Goal: Transaction & Acquisition: Purchase product/service

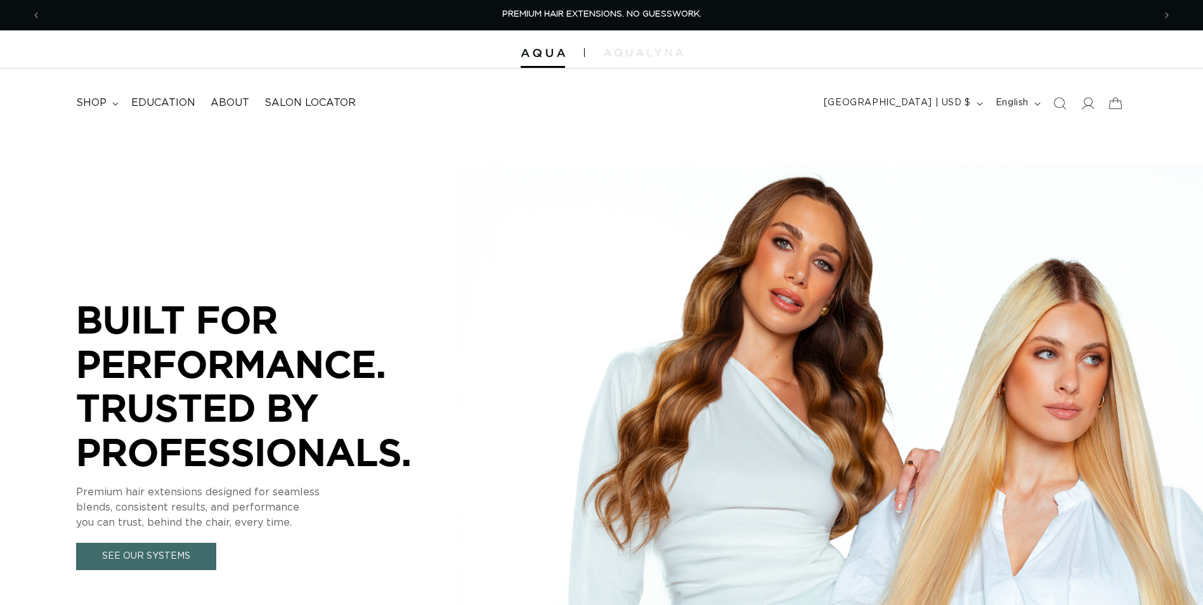
click at [115, 107] on summary "shop" at bounding box center [95, 103] width 55 height 29
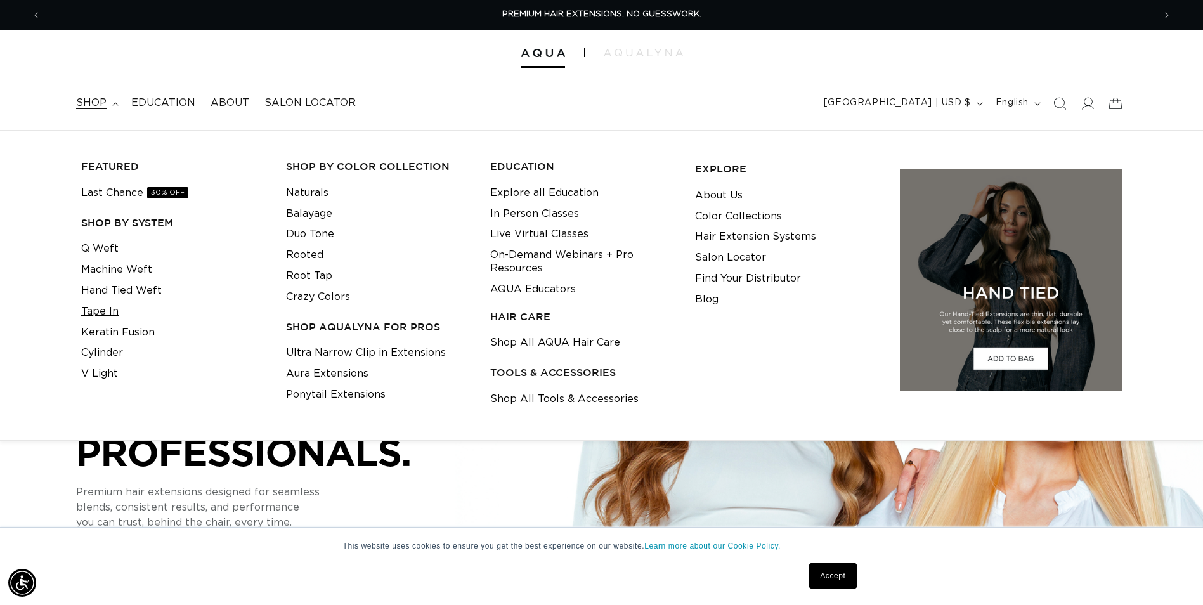
click at [110, 306] on link "Tape In" at bounding box center [99, 311] width 37 height 21
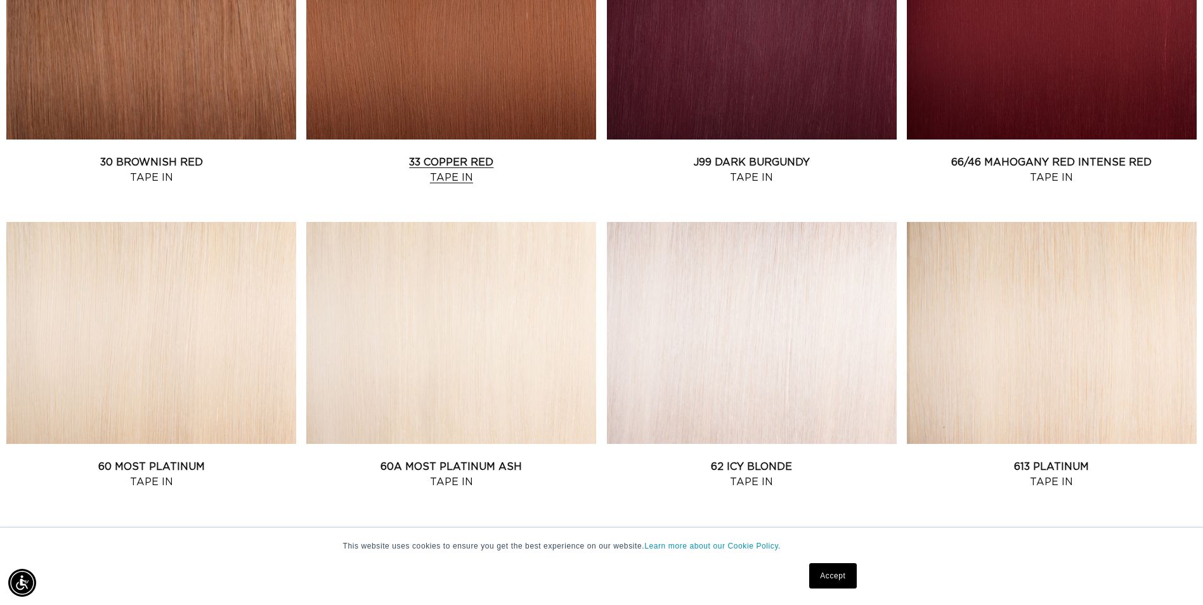
scroll to position [1522, 0]
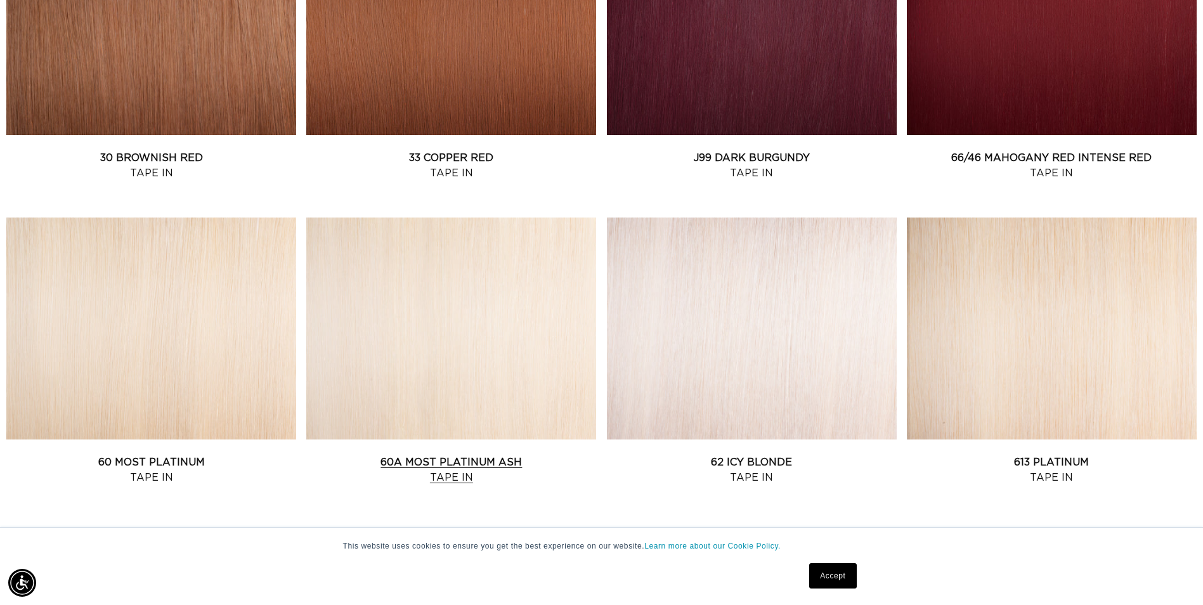
click at [413, 455] on link "60A Most Platinum Ash Tape In" at bounding box center [451, 470] width 290 height 30
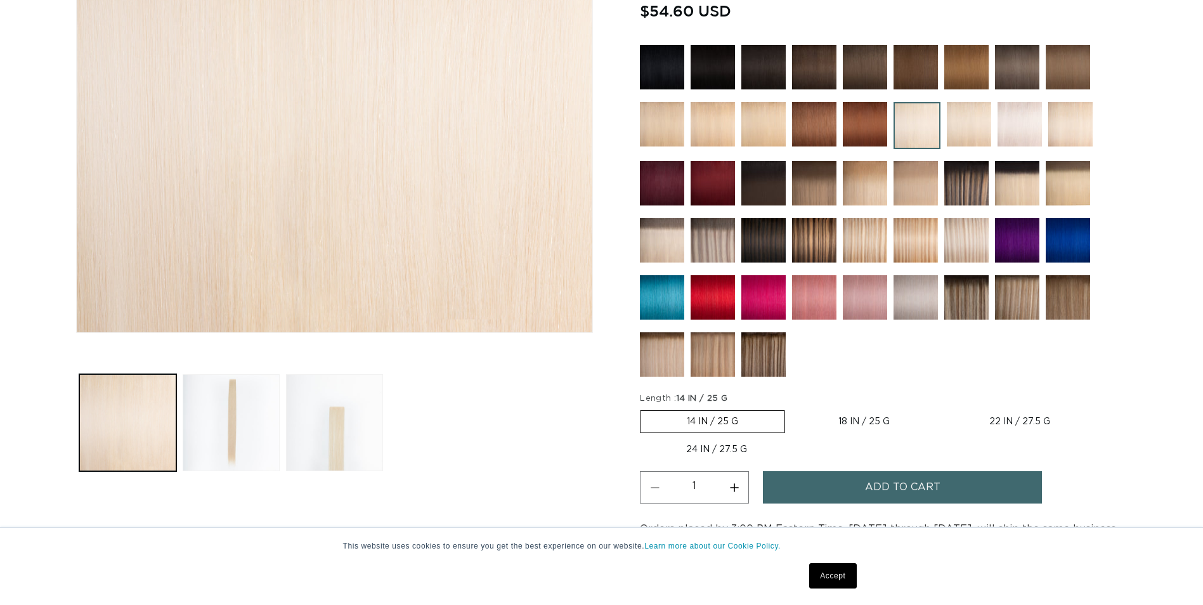
scroll to position [381, 0]
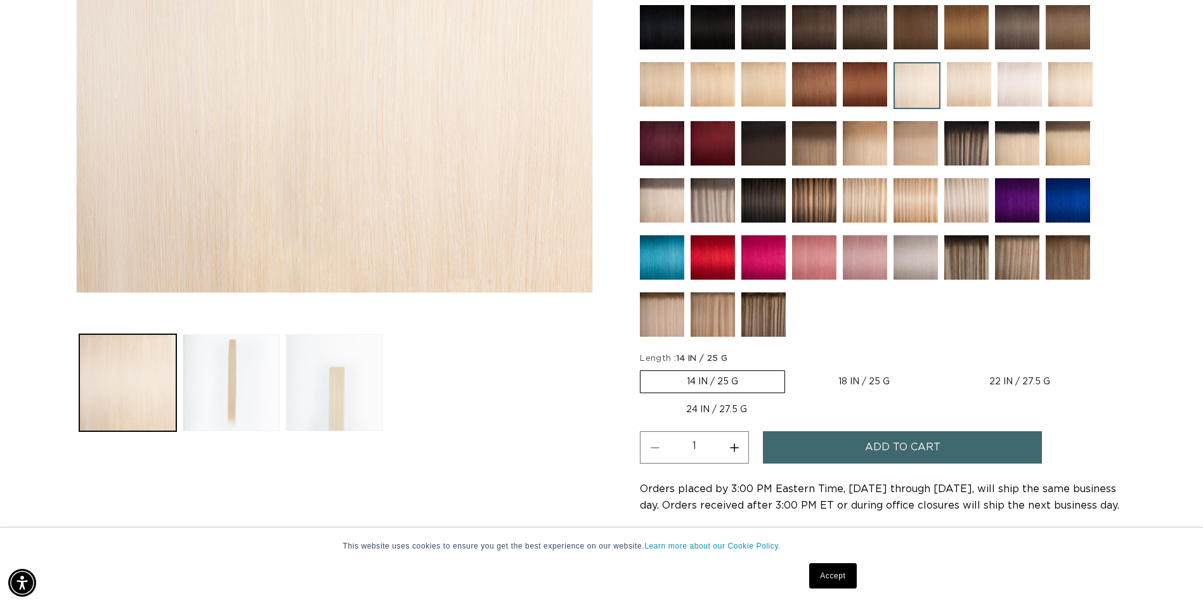
click at [892, 453] on span "Add to cart" at bounding box center [902, 447] width 75 height 32
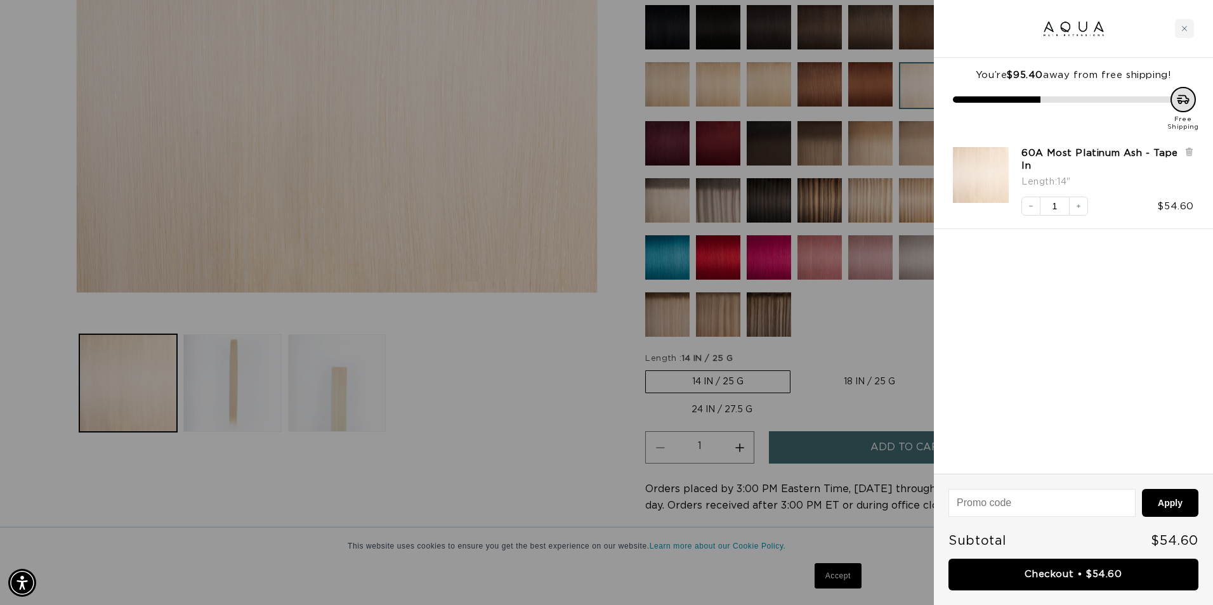
scroll to position [0, 2245]
click at [1046, 573] on link "Checkout • $54.60" at bounding box center [1073, 575] width 250 height 32
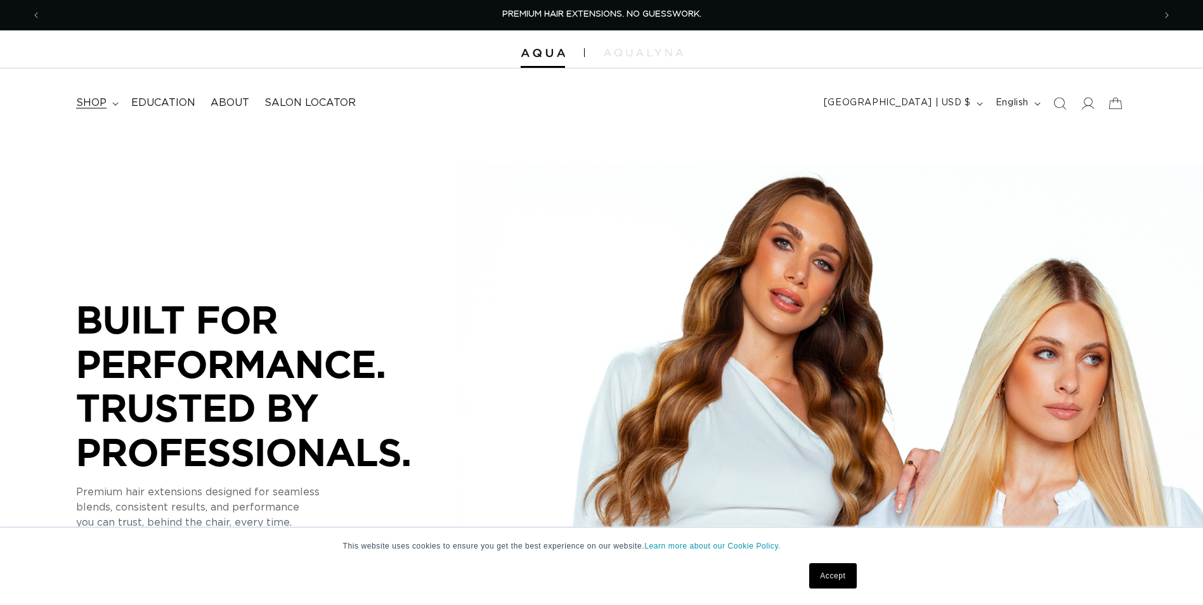
click at [112, 103] on icon at bounding box center [115, 104] width 6 height 4
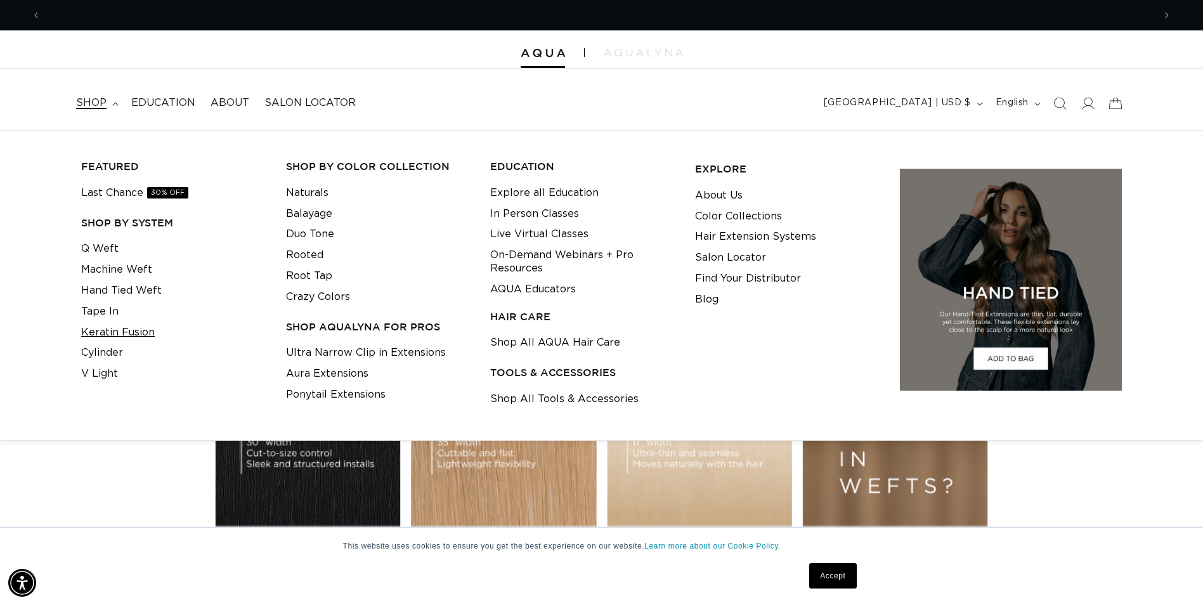
scroll to position [0, 2226]
click at [144, 332] on link "Keratin Fusion" at bounding box center [118, 332] width 74 height 21
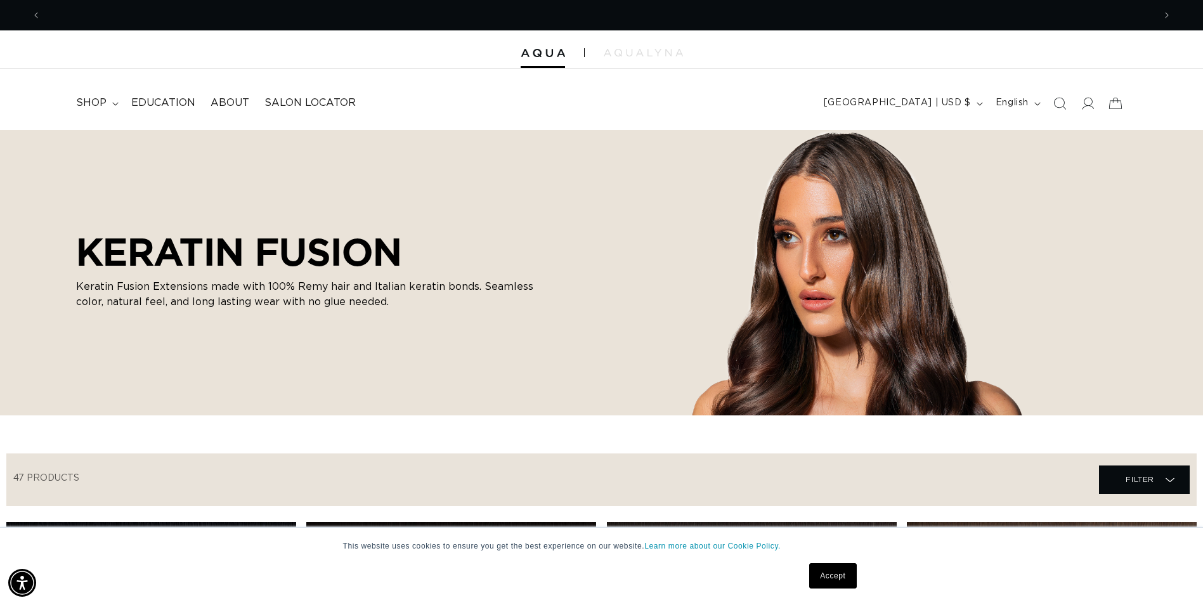
scroll to position [0, 1113]
click at [837, 578] on link "Accept" at bounding box center [832, 575] width 47 height 25
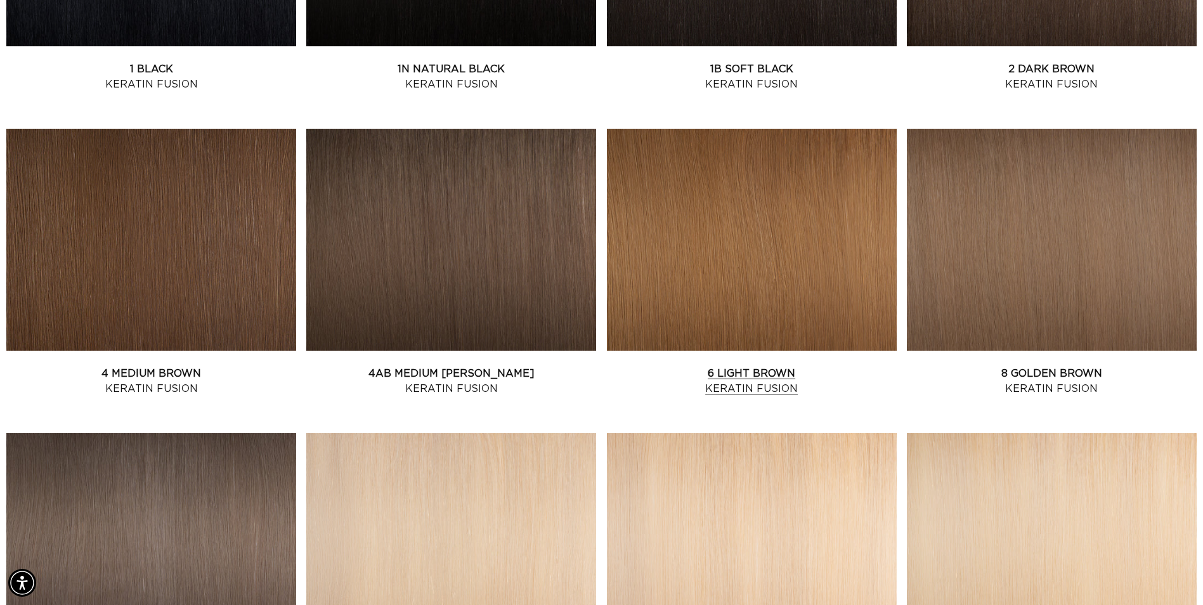
scroll to position [0, 0]
click at [774, 366] on link "6 Light Brown Keratin Fusion" at bounding box center [752, 381] width 290 height 30
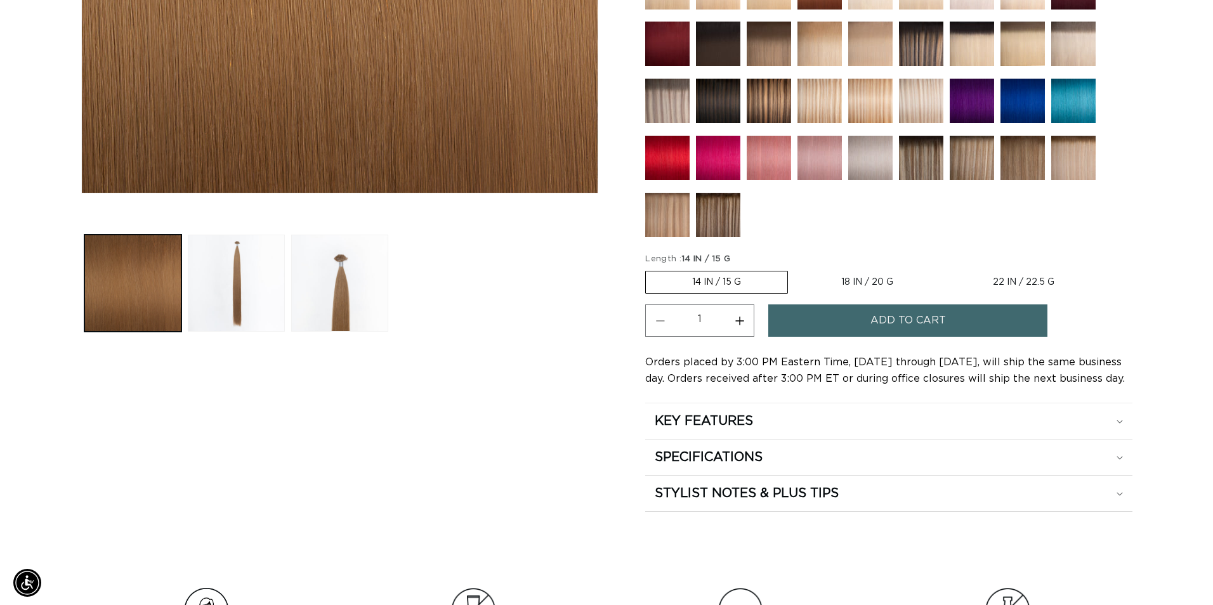
scroll to position [507, 0]
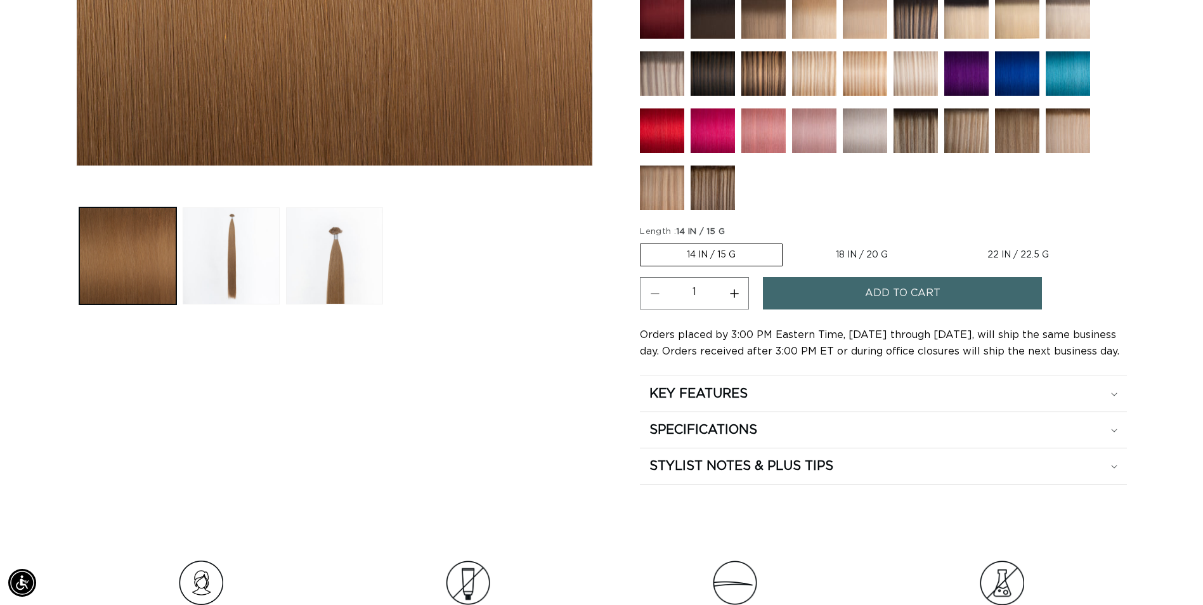
click at [850, 295] on button "Add to cart" at bounding box center [902, 293] width 279 height 32
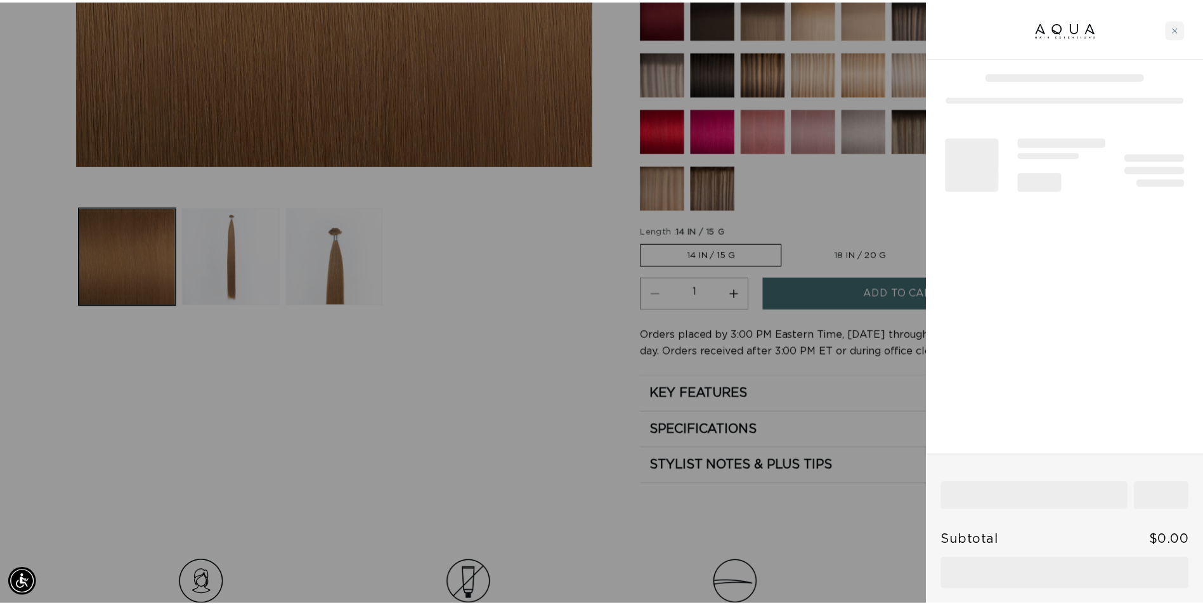
scroll to position [0, 1123]
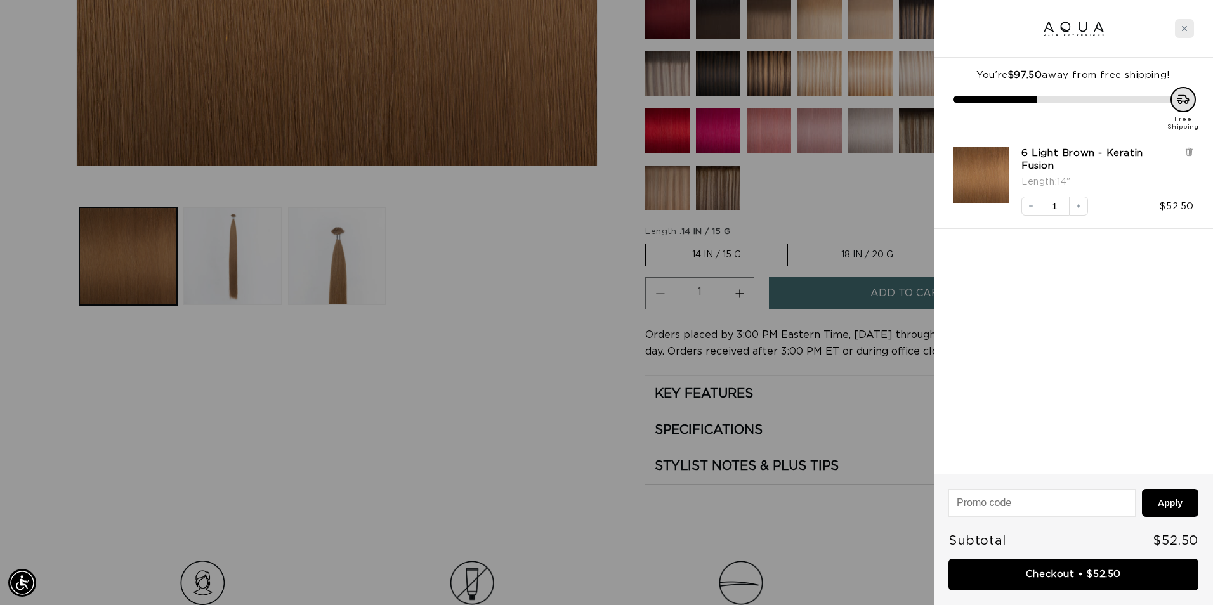
click at [1183, 29] on icon "Close cart" at bounding box center [1184, 28] width 6 height 6
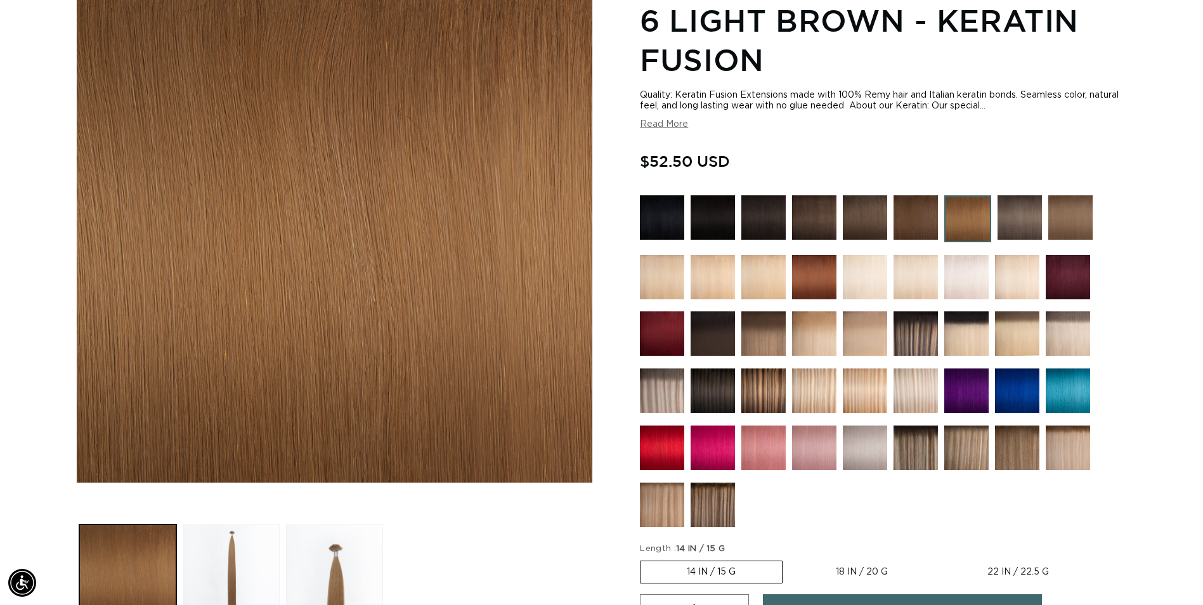
scroll to position [0, 1113]
click at [972, 212] on img at bounding box center [967, 218] width 47 height 47
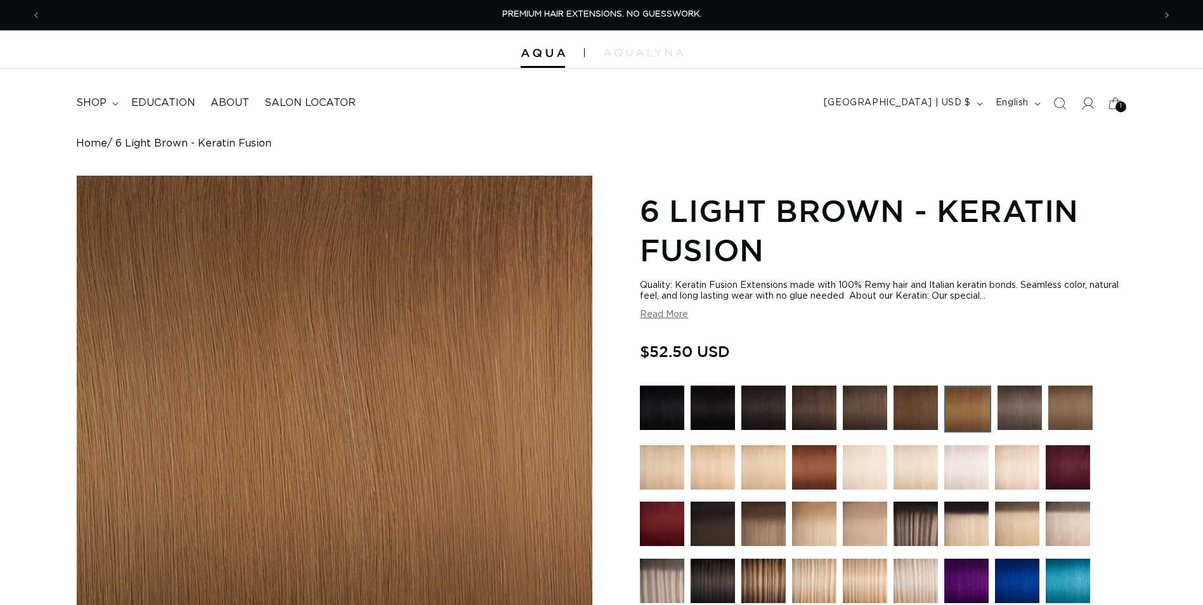
click at [1057, 400] on img at bounding box center [1070, 408] width 44 height 44
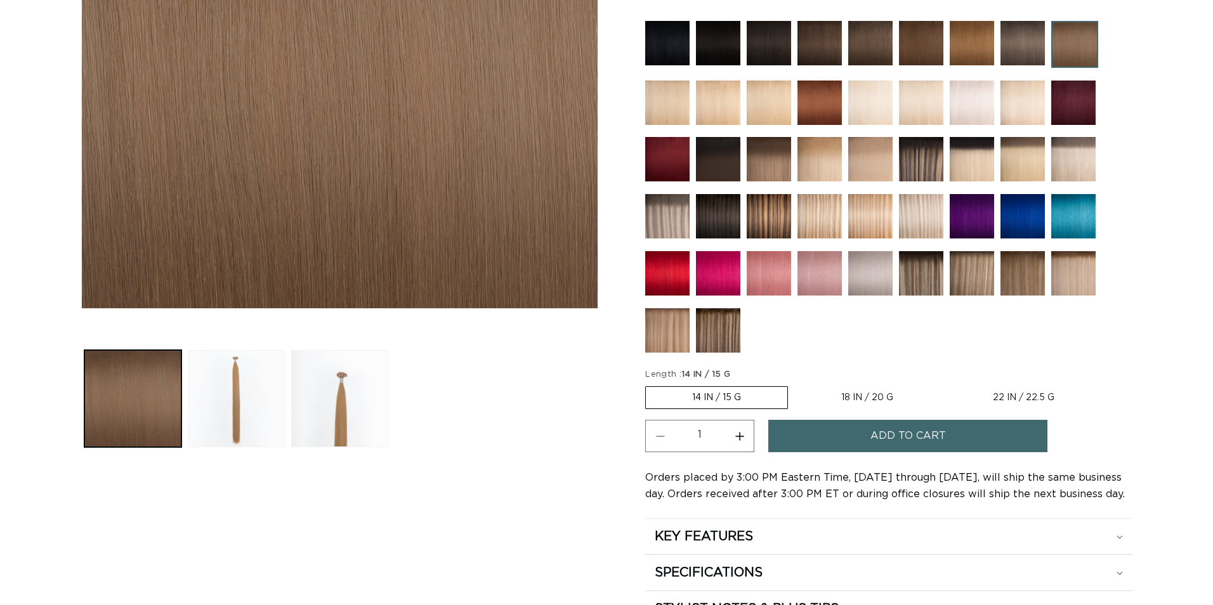
scroll to position [444, 0]
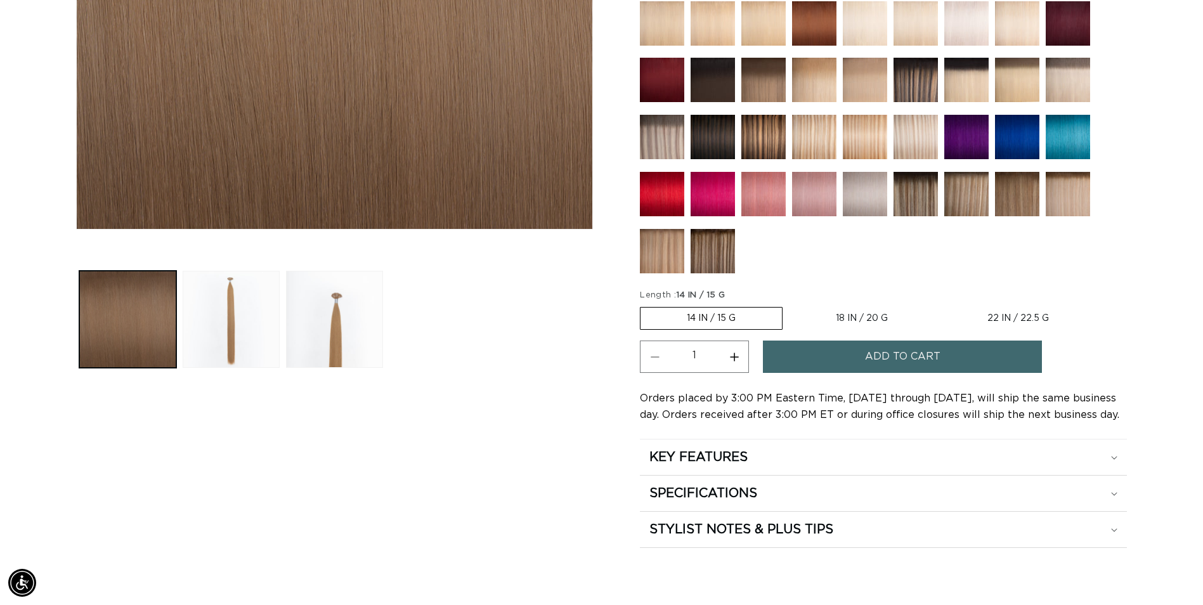
click at [947, 358] on button "Add to cart" at bounding box center [902, 357] width 279 height 32
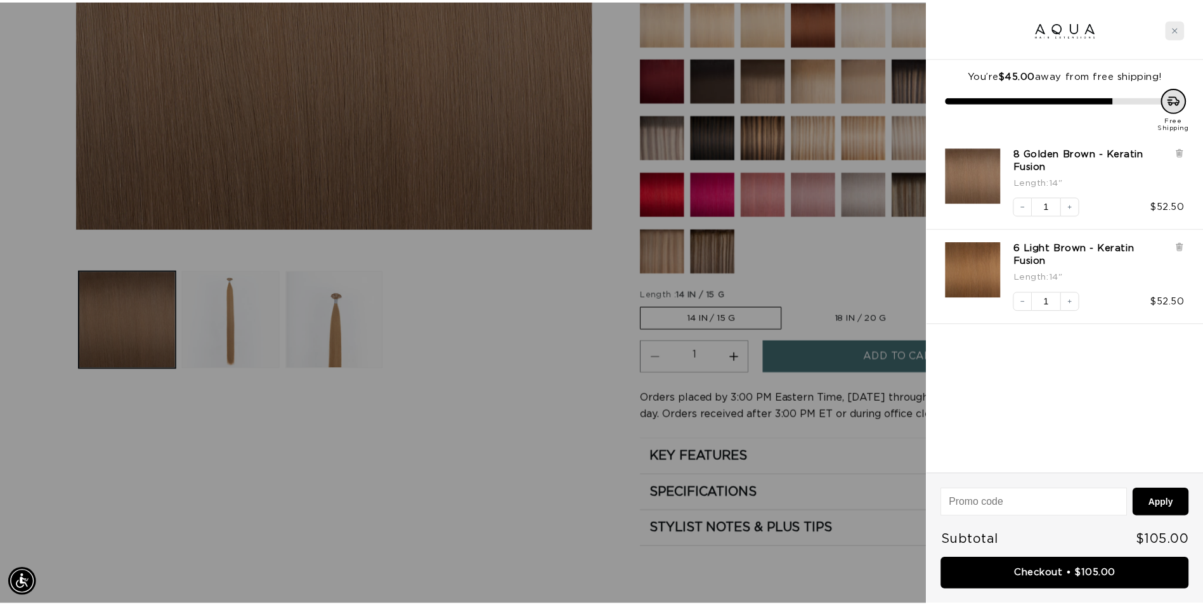
scroll to position [0, 2245]
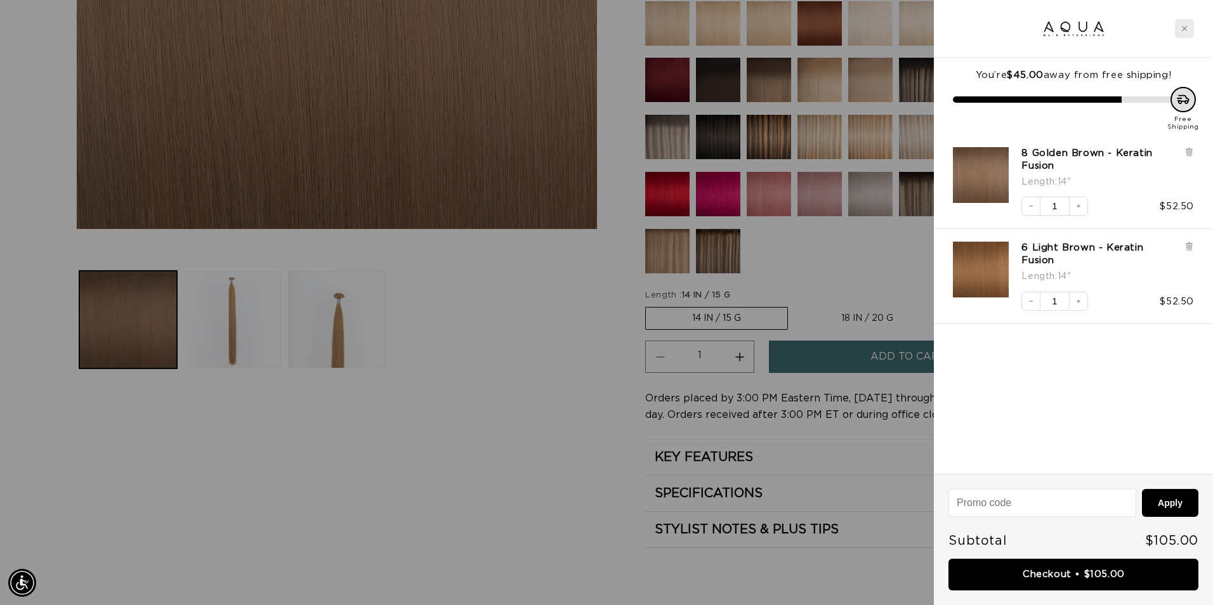
click at [1189, 30] on div "Close cart" at bounding box center [1184, 28] width 19 height 19
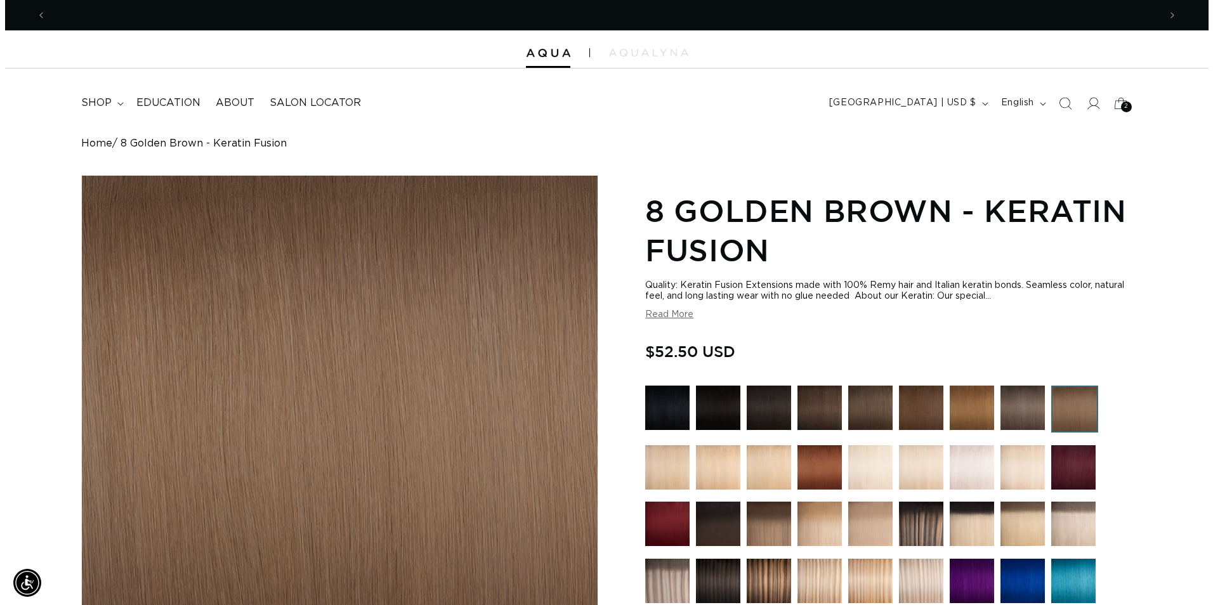
scroll to position [0, 0]
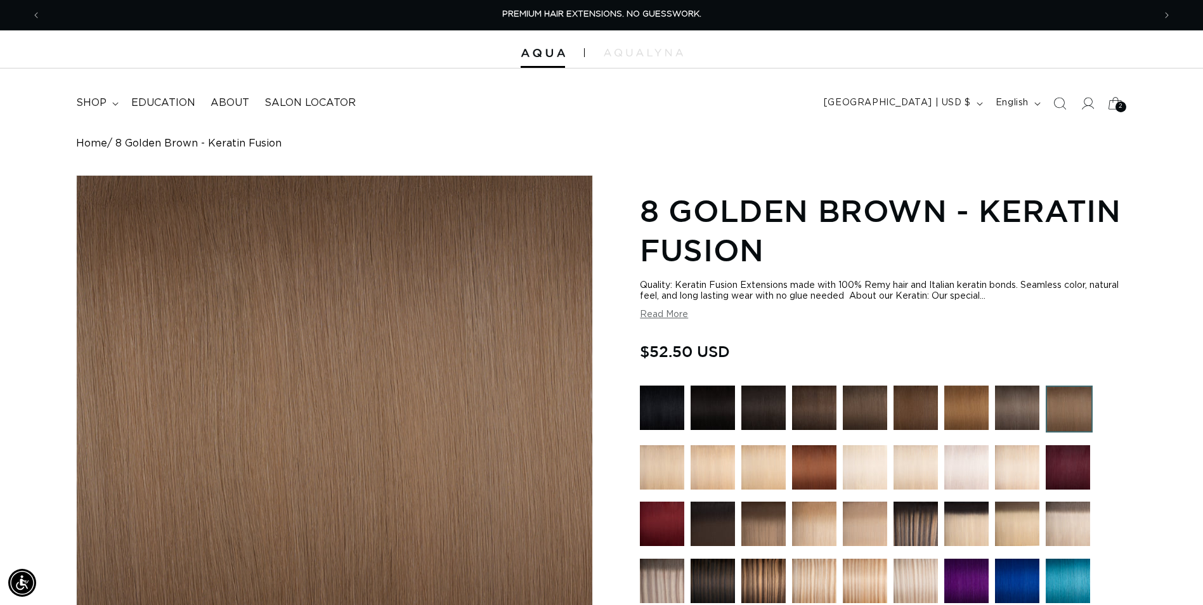
click at [1116, 105] on div "2 2" at bounding box center [1121, 106] width 11 height 11
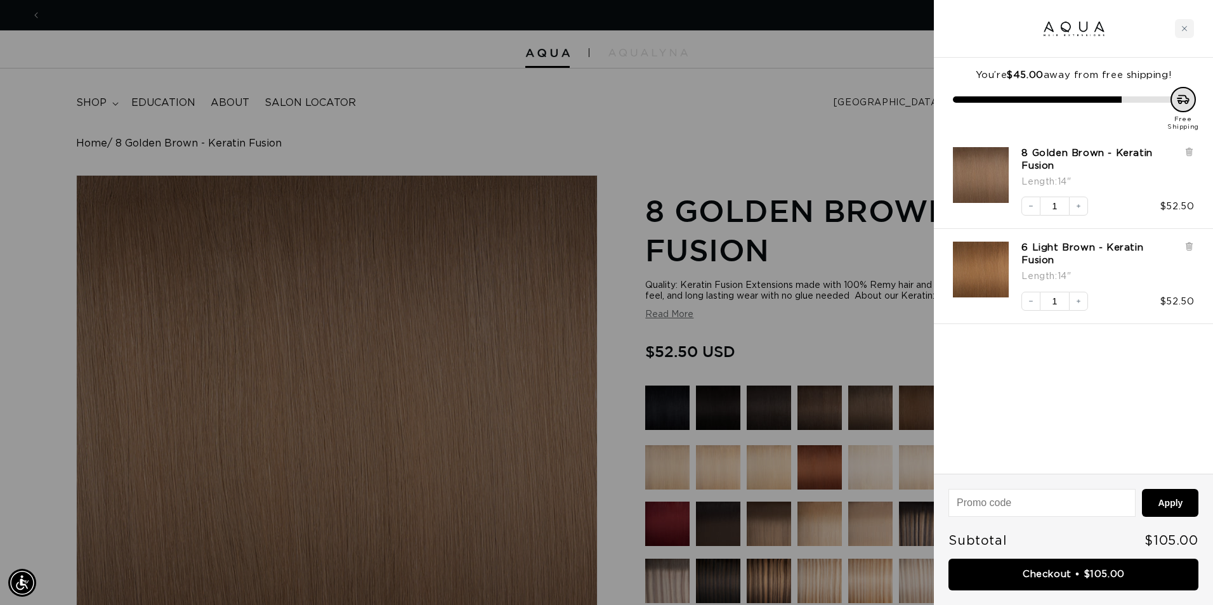
scroll to position [0, 1123]
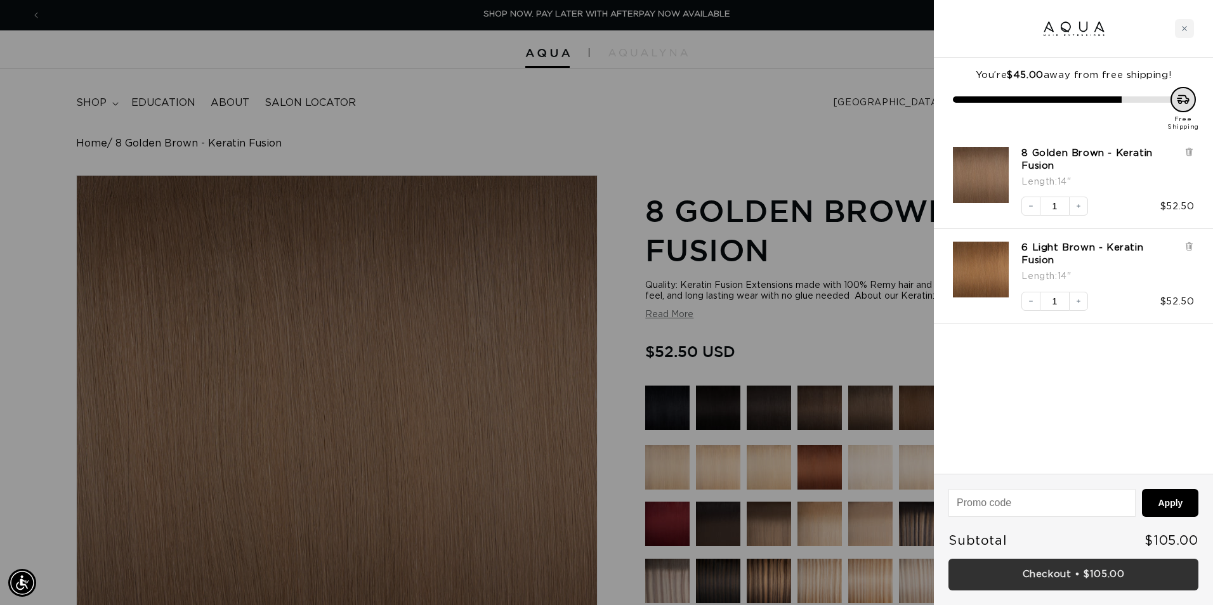
click at [1068, 580] on link "Checkout • $105.00" at bounding box center [1073, 575] width 250 height 32
